Goal: Complete application form: Complete application form

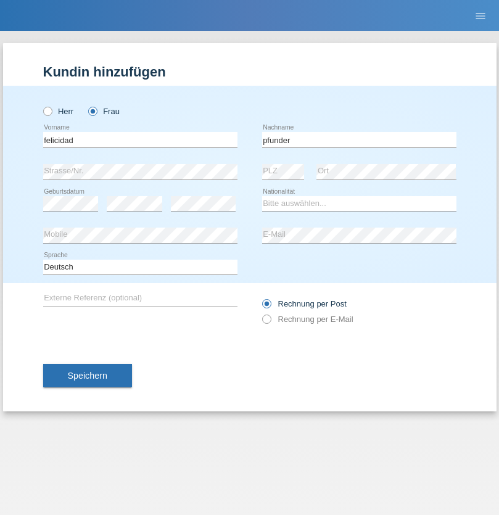
type input "pfunder"
select select "CH"
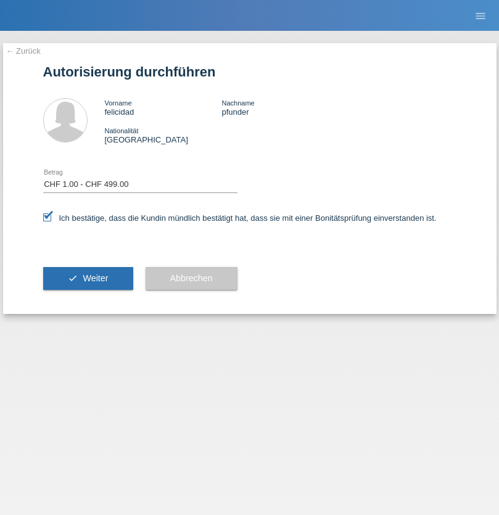
select select "1"
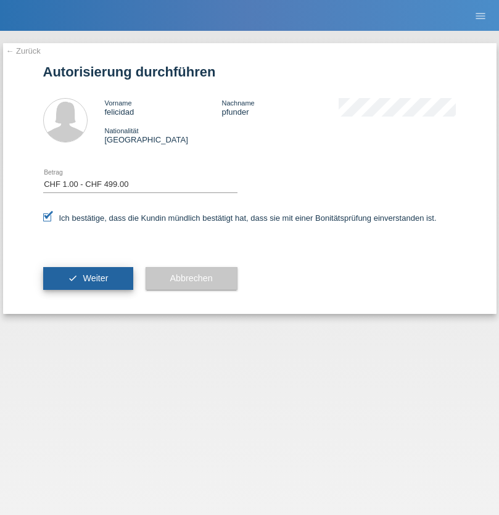
click at [88, 278] on span "Weiter" at bounding box center [95, 278] width 25 height 10
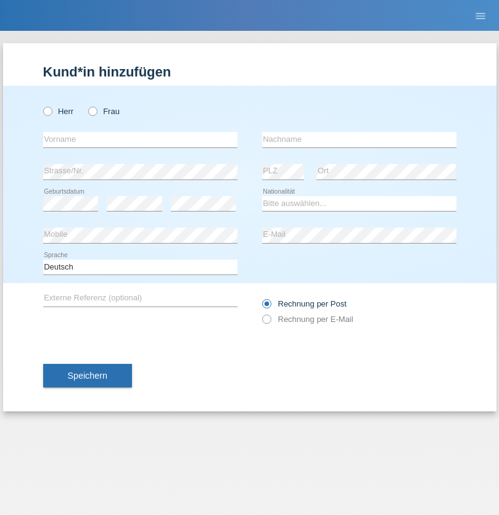
radio input "true"
click at [140, 139] on input "text" at bounding box center [140, 139] width 194 height 15
type input "Conkas"
click at [359, 139] on input "text" at bounding box center [359, 139] width 194 height 15
type input "[PERSON_NAME]"
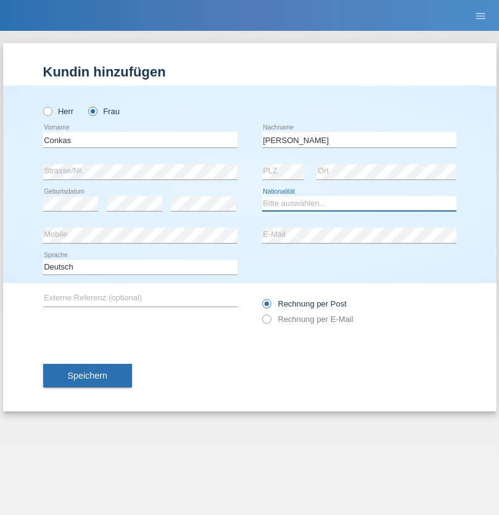
select select "HR"
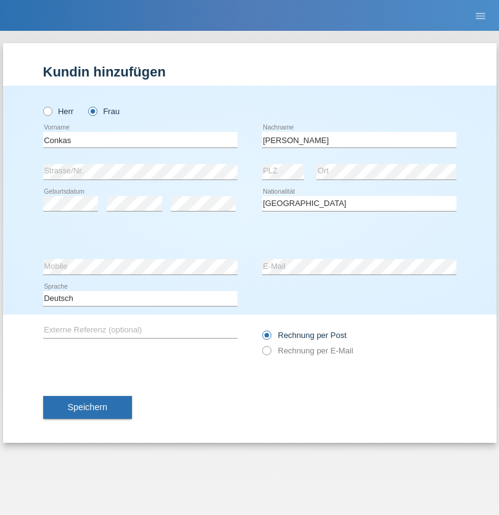
select select "C"
select select "12"
select select "03"
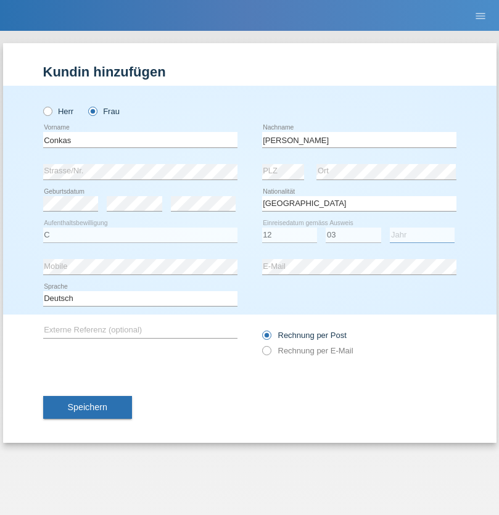
select select "2021"
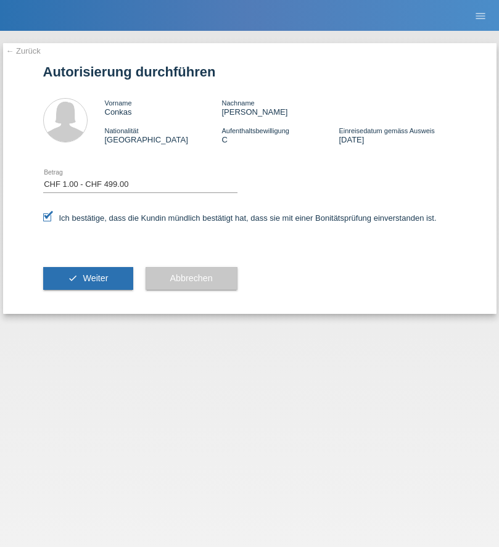
select select "1"
click at [88, 278] on span "Weiter" at bounding box center [95, 278] width 25 height 10
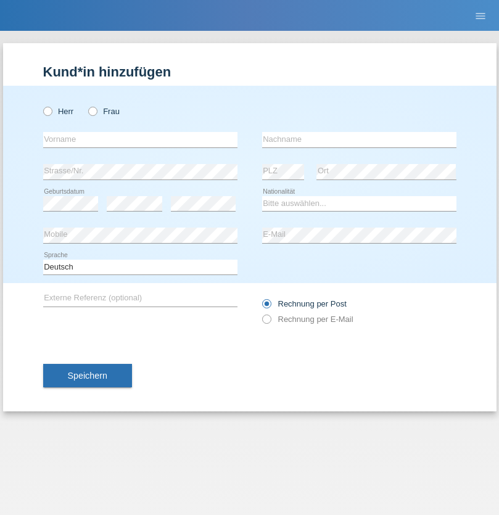
radio input "true"
click at [140, 139] on input "text" at bounding box center [140, 139] width 194 height 15
type input "[PERSON_NAME]"
click at [359, 139] on input "text" at bounding box center [359, 139] width 194 height 15
type input "9Pinto"
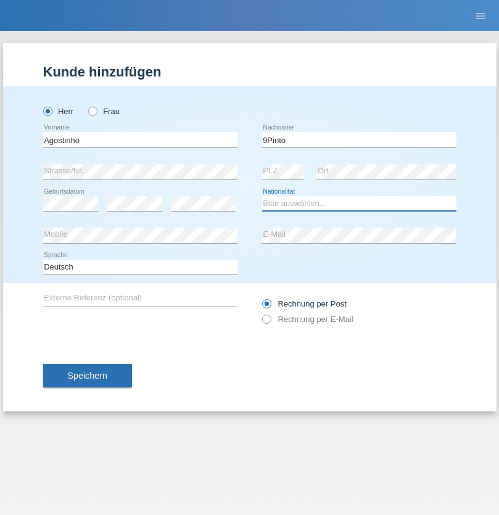
select select "CH"
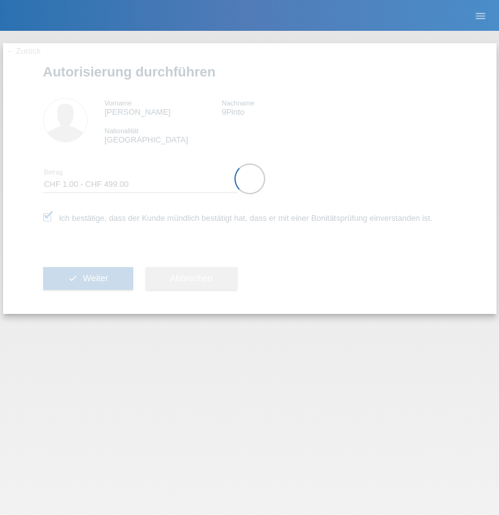
select select "1"
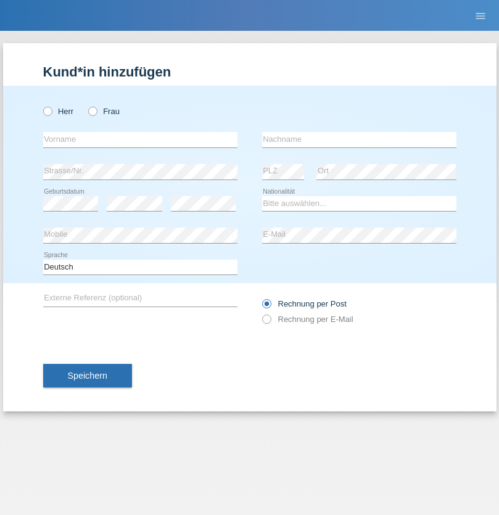
radio input "true"
click at [140, 139] on input "text" at bounding box center [140, 139] width 194 height 15
type input "[PERSON_NAME]"
click at [359, 139] on input "text" at bounding box center [359, 139] width 194 height 15
type input "Gashi"
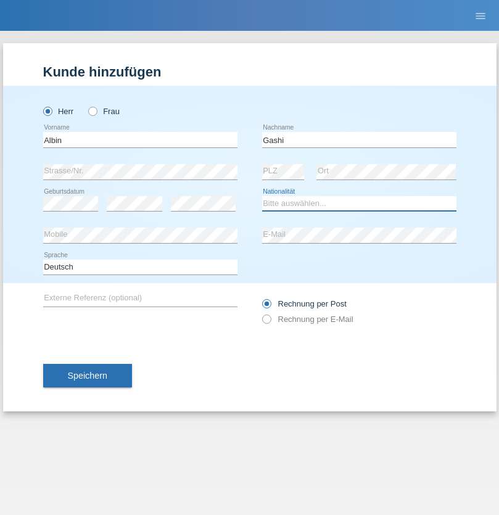
select select "CH"
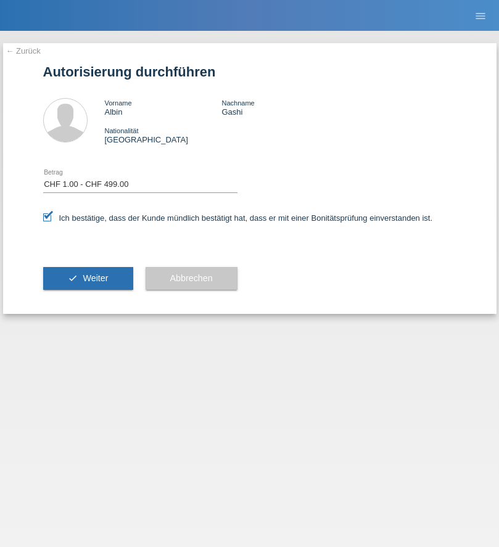
select select "1"
click at [88, 278] on span "Weiter" at bounding box center [95, 278] width 25 height 10
